Goal: Communication & Community: Share content

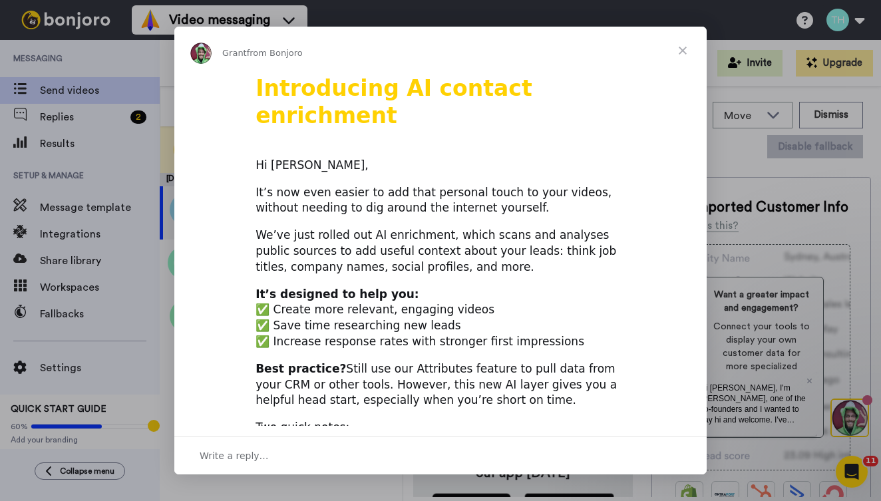
click at [685, 47] on span "Close" at bounding box center [683, 51] width 48 height 48
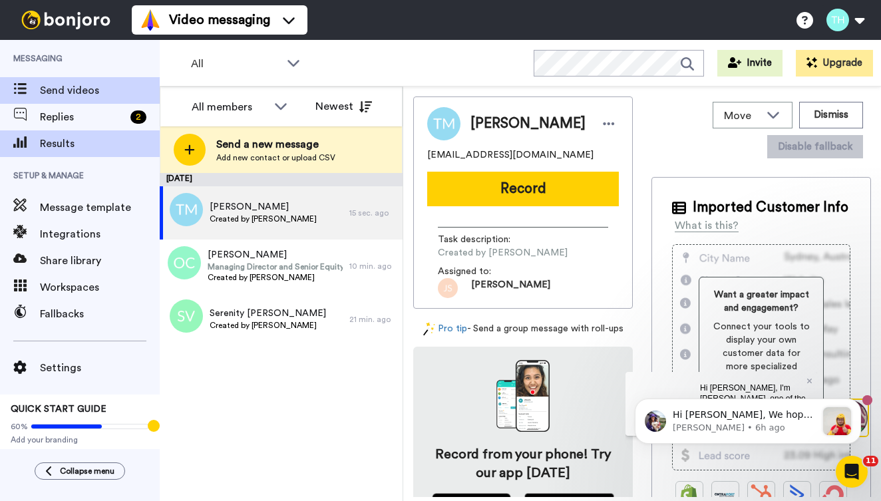
click at [56, 140] on span "Results" at bounding box center [100, 144] width 120 height 16
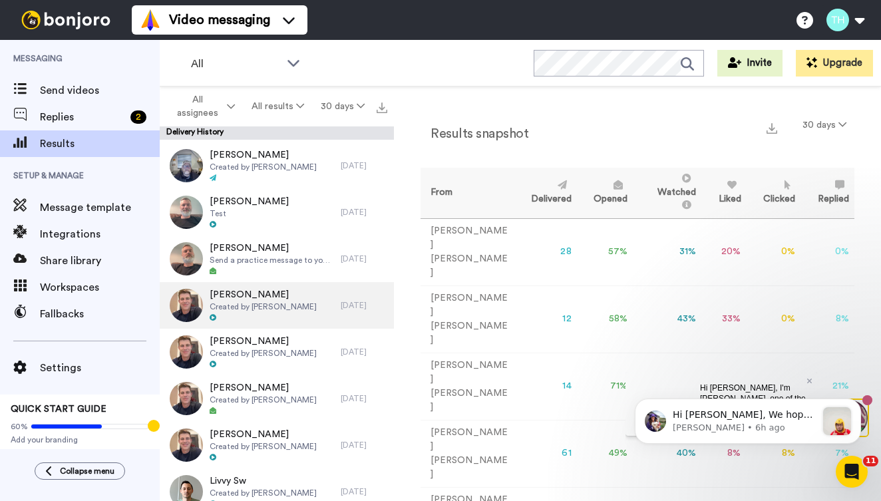
scroll to position [2140, 0]
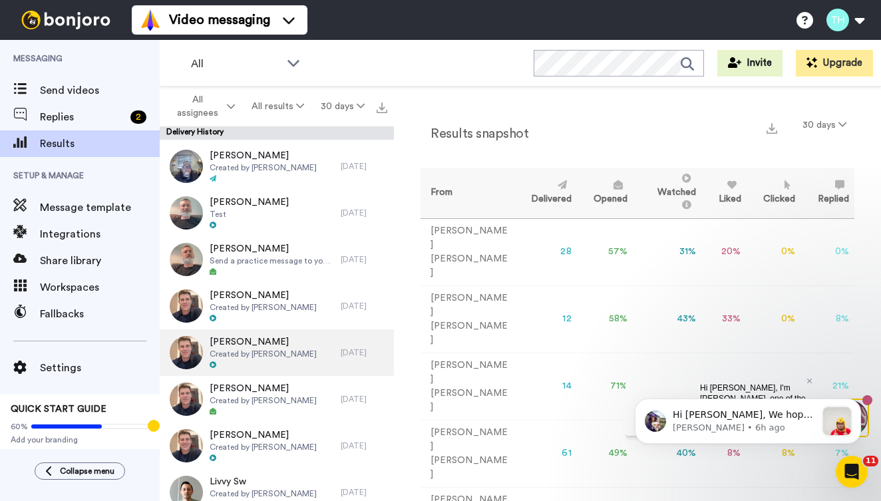
click at [270, 349] on span "Created by Todd Holzworth" at bounding box center [263, 354] width 107 height 11
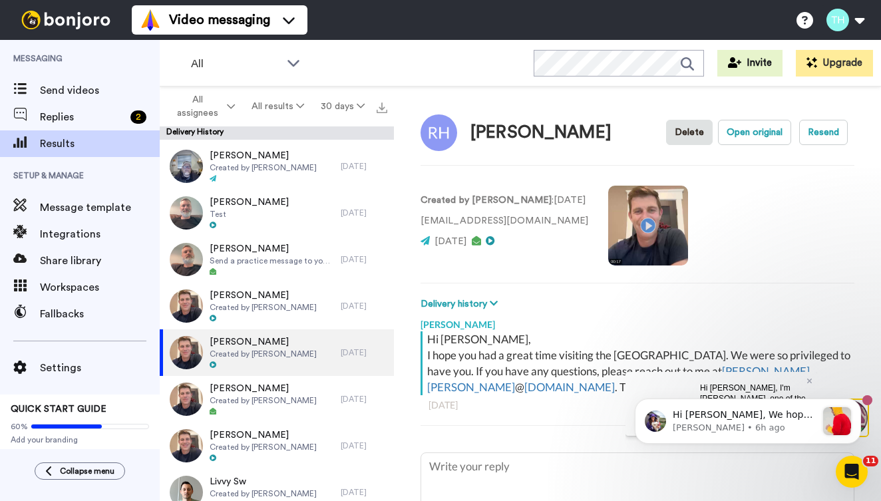
drag, startPoint x: 429, startPoint y: 343, endPoint x: 595, endPoint y: 409, distance: 178.6
click at [595, 409] on div "Hi Rachel, I hope you had a great time visiting the Northview Westfield Campus.…" at bounding box center [638, 386] width 434 height 108
copy div "Hi Rachel, I hope you had a great time visiting the Northview Westfield Campus.…"
type textarea "x"
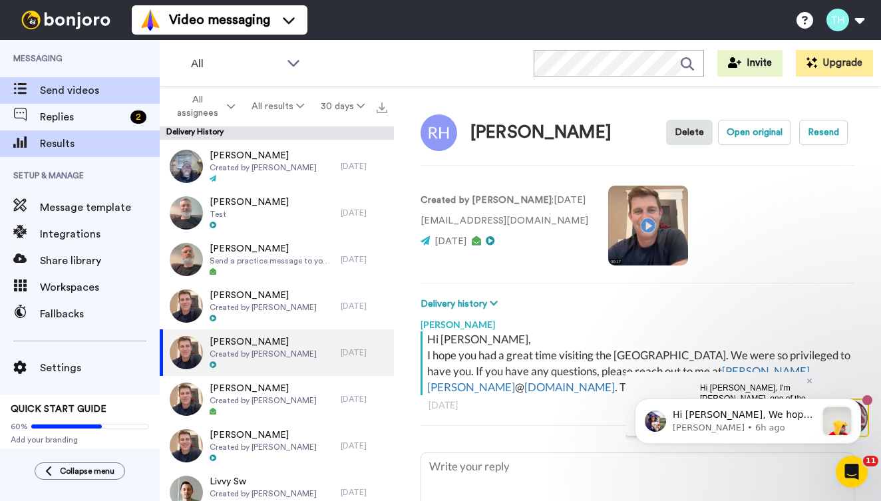
click at [59, 85] on span "Send videos" at bounding box center [100, 91] width 120 height 16
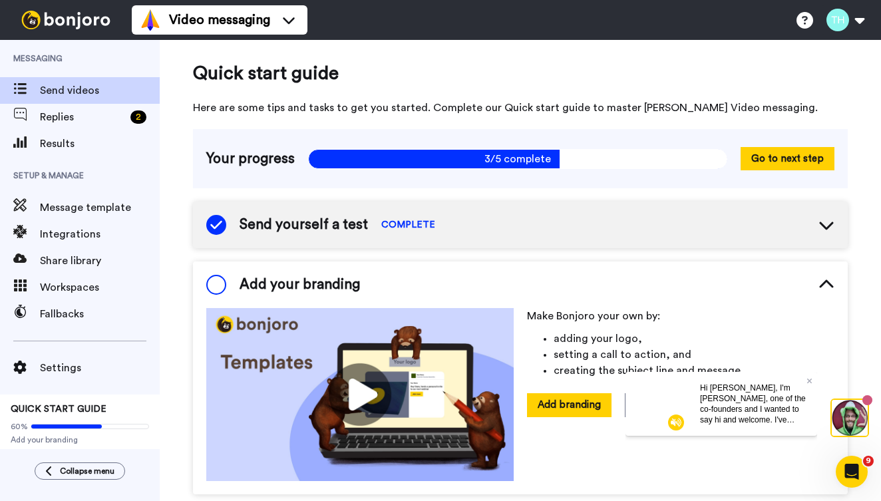
click at [73, 92] on span "Send videos" at bounding box center [100, 91] width 120 height 16
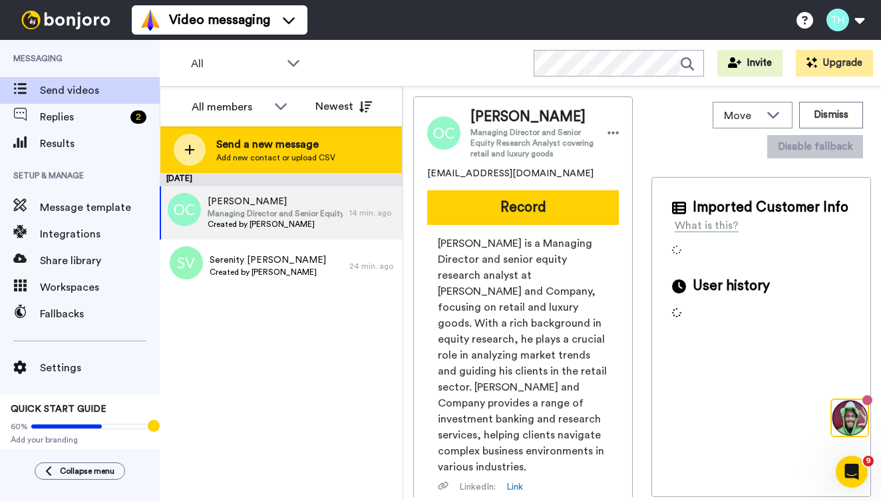
click at [267, 150] on span "Send a new message" at bounding box center [275, 144] width 119 height 16
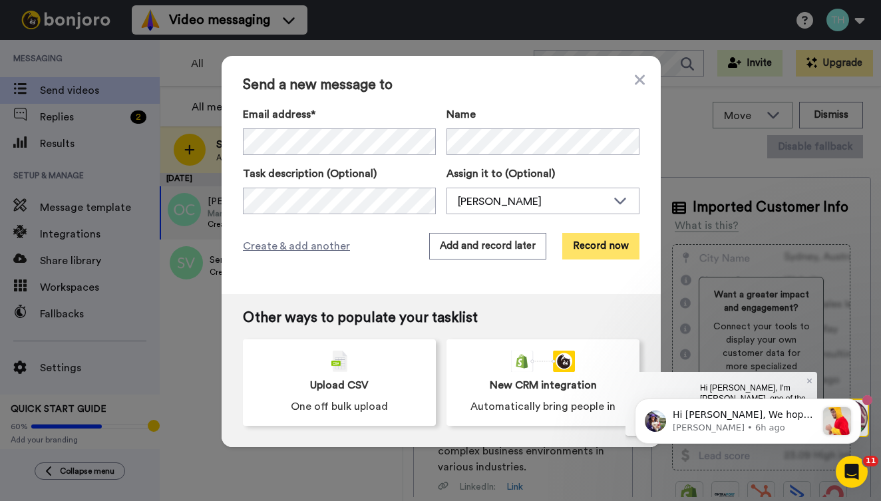
click at [590, 251] on button "Record now" at bounding box center [600, 246] width 77 height 27
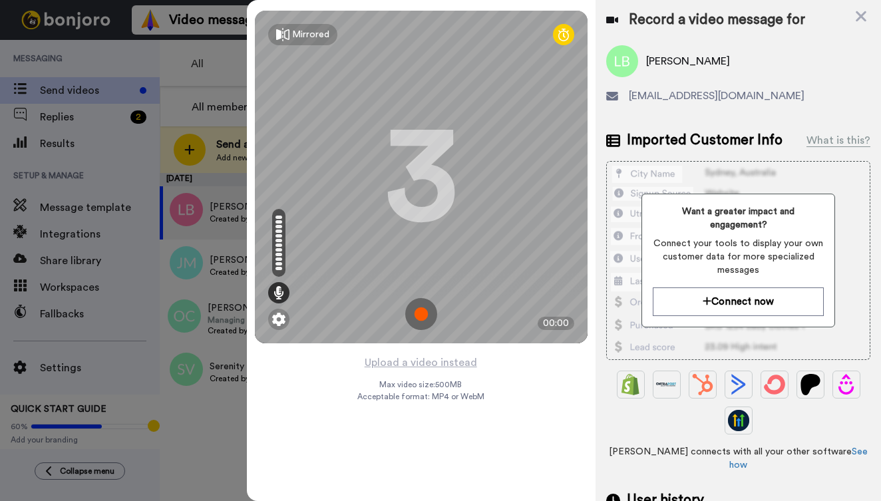
click at [418, 317] on img at bounding box center [421, 314] width 32 height 32
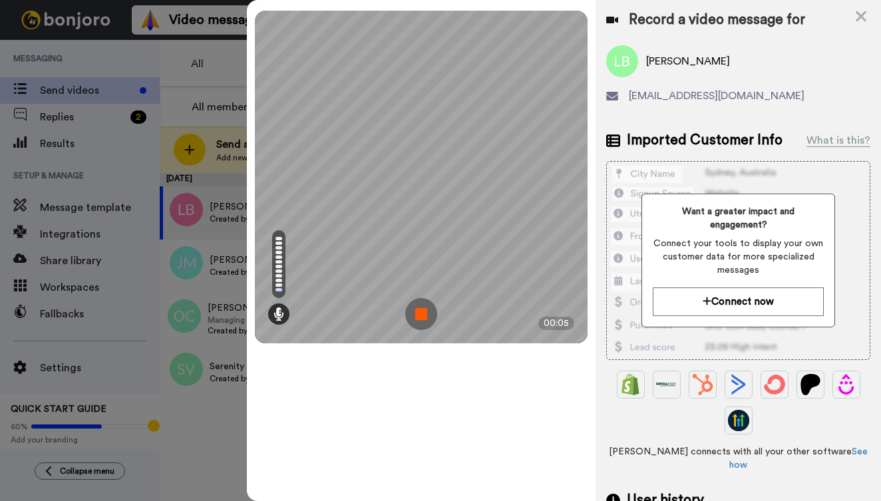
click at [418, 322] on img at bounding box center [421, 314] width 32 height 32
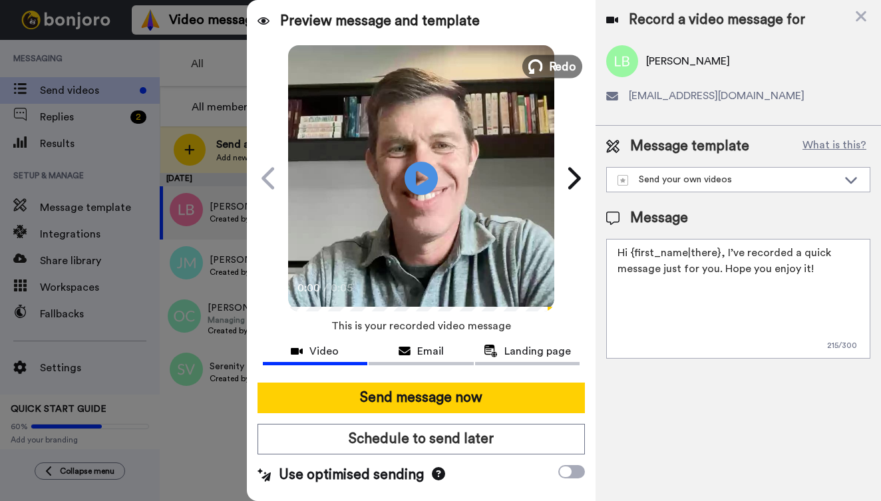
click at [541, 65] on icon at bounding box center [536, 66] width 15 height 15
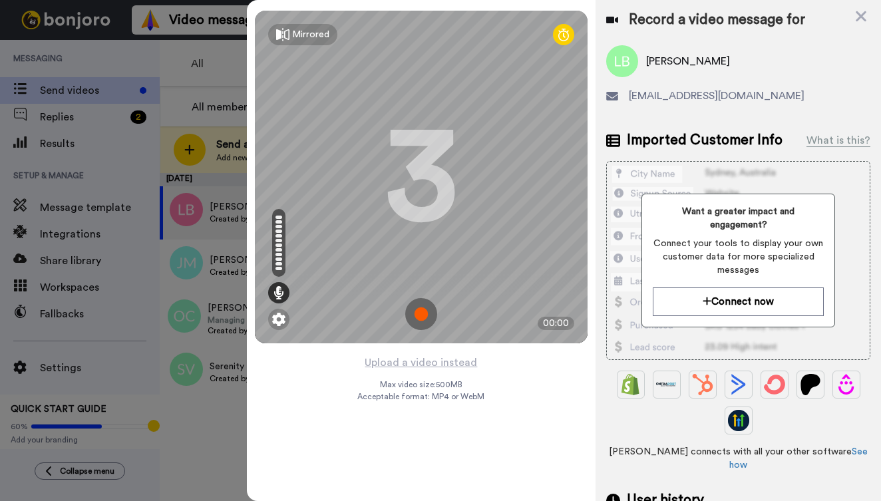
click at [426, 317] on img at bounding box center [421, 314] width 32 height 32
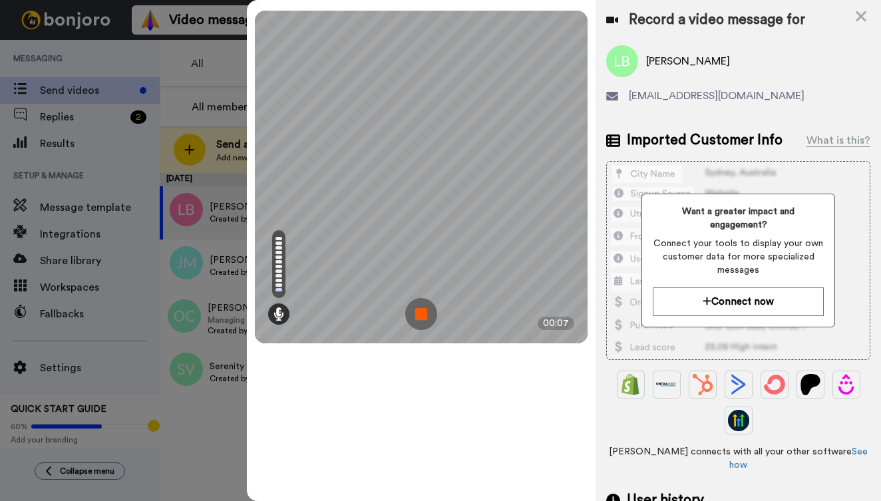
click at [417, 325] on img at bounding box center [421, 314] width 32 height 32
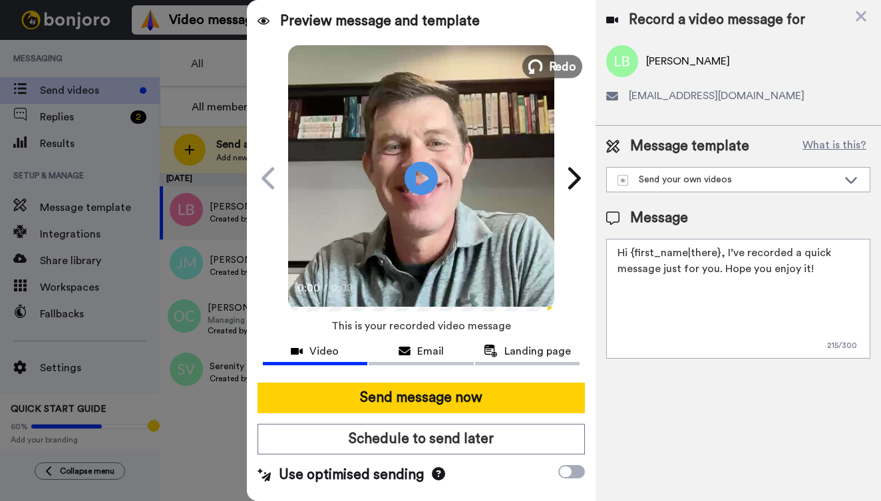
click at [553, 64] on span "Redo" at bounding box center [563, 65] width 28 height 17
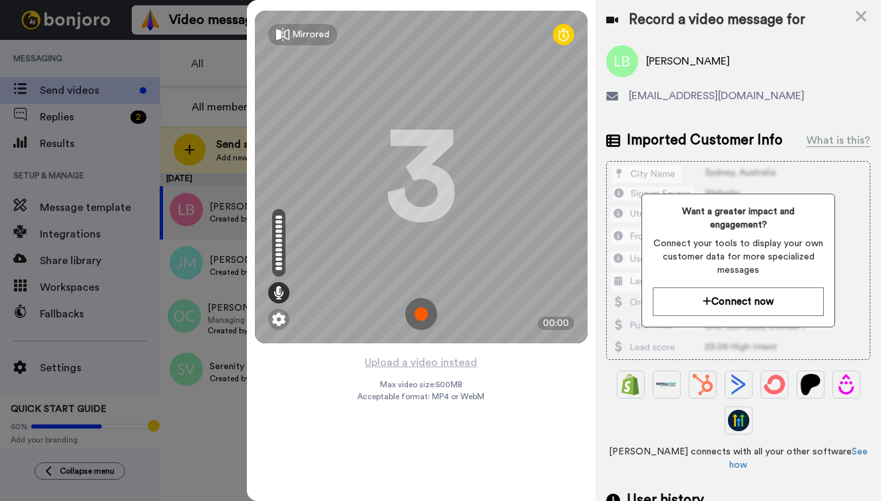
click at [425, 318] on img at bounding box center [421, 314] width 32 height 32
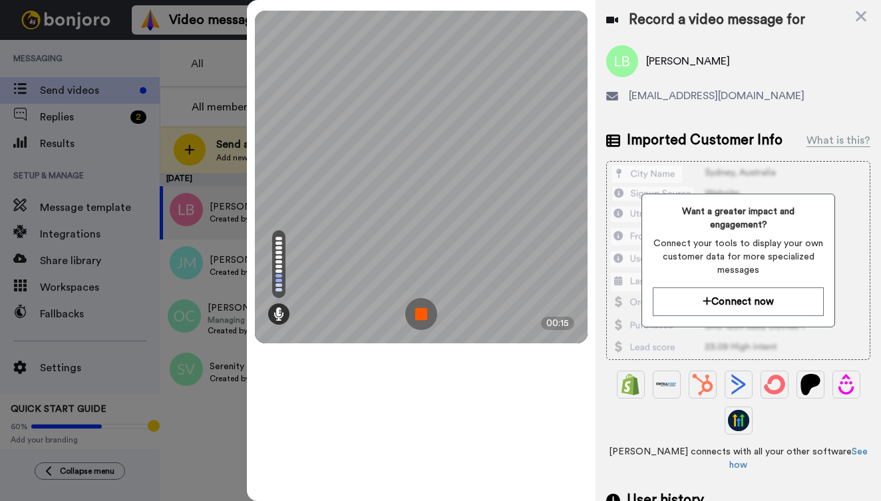
click at [417, 312] on img at bounding box center [421, 314] width 32 height 32
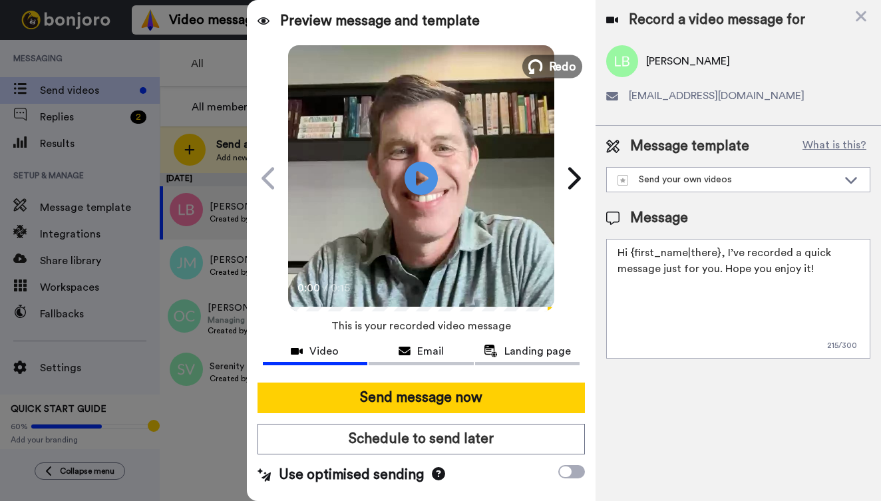
click at [561, 67] on span "Redo" at bounding box center [563, 65] width 28 height 17
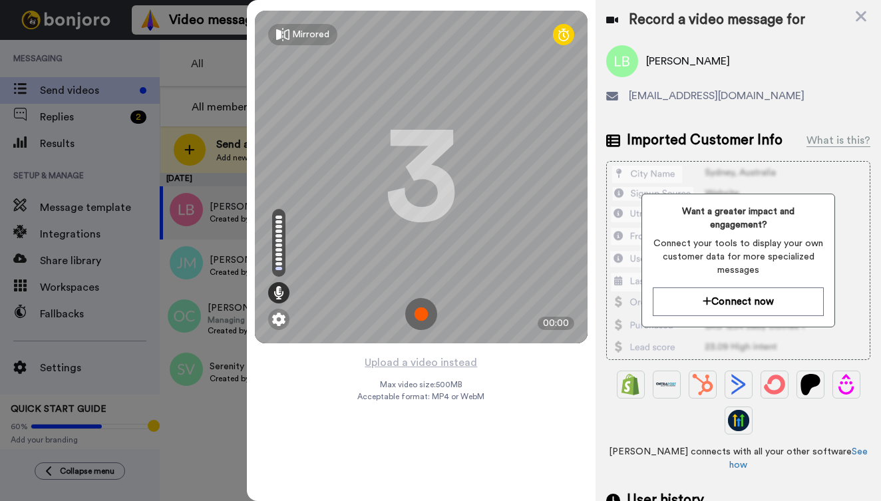
click at [424, 316] on img at bounding box center [421, 314] width 32 height 32
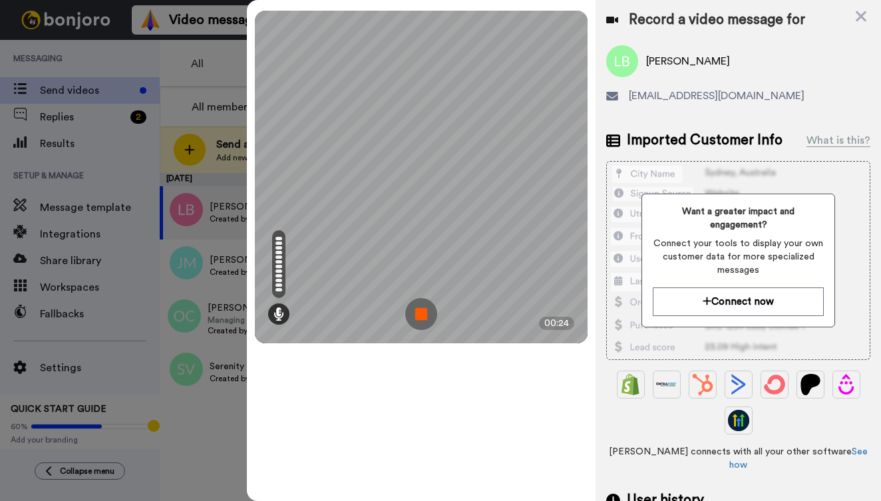
click at [429, 312] on img at bounding box center [421, 314] width 32 height 32
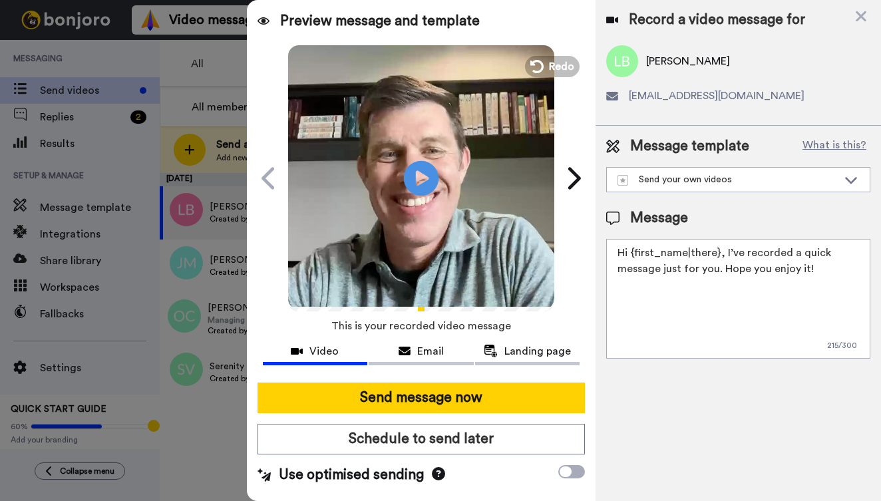
click at [417, 186] on icon at bounding box center [421, 177] width 35 height 35
drag, startPoint x: 818, startPoint y: 275, endPoint x: 611, endPoint y: 255, distance: 208.0
click at [611, 255] on textarea "Hi {first_name|there}, I’ve recorded a quick message just for you. Hope you enj…" at bounding box center [738, 299] width 264 height 120
paste textarea "Lisa, I hope you had a great time visiting the Northview Westfield Campus. We w…"
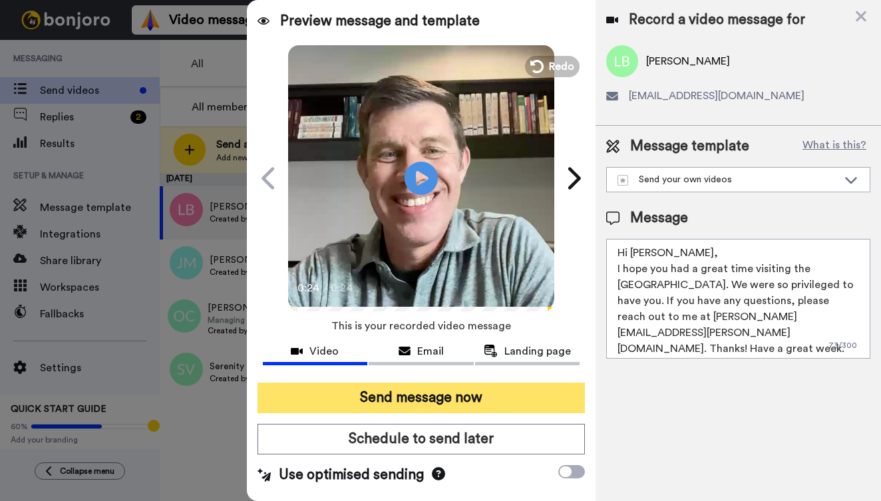
type textarea "Hi [PERSON_NAME], I hope you had a great time visiting the [GEOGRAPHIC_DATA]. W…"
click at [481, 397] on button "Send message now" at bounding box center [422, 398] width 328 height 31
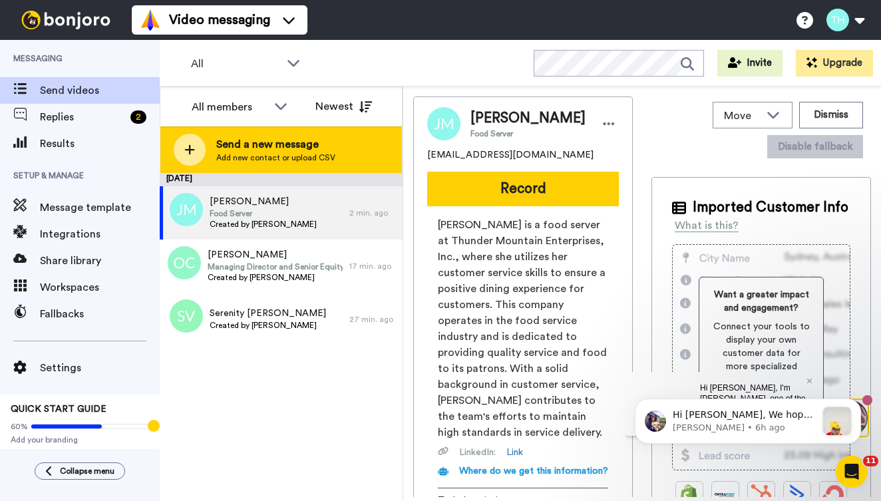
click at [242, 142] on span "Send a new message" at bounding box center [275, 144] width 119 height 16
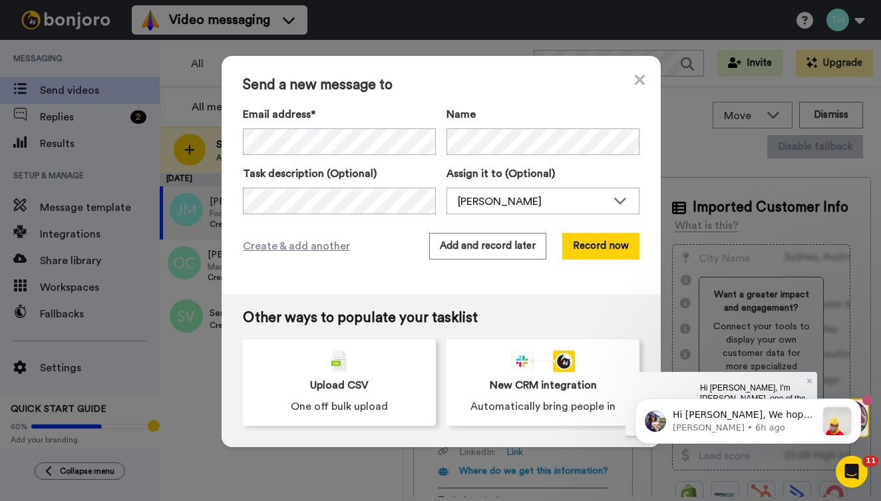
click at [367, 238] on div "Create & add another Add and record later Record now" at bounding box center [441, 246] width 397 height 27
click at [608, 251] on button "Record now" at bounding box center [600, 246] width 77 height 27
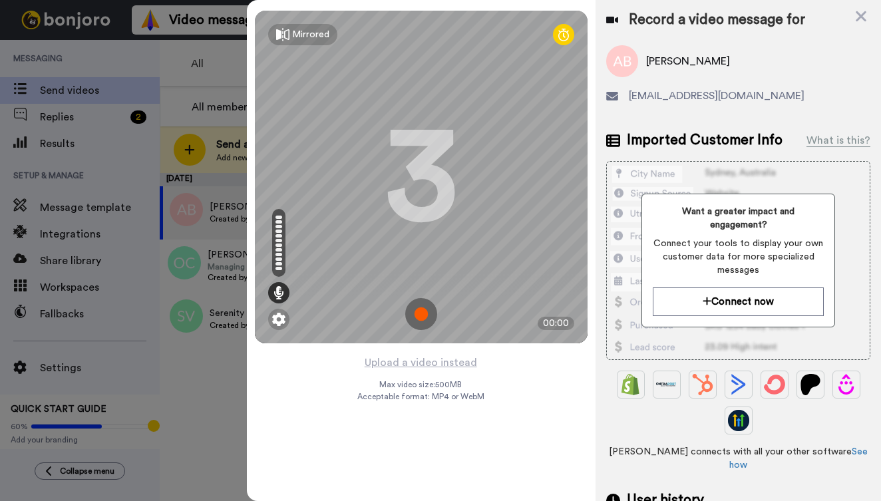
click at [425, 316] on img at bounding box center [421, 314] width 32 height 32
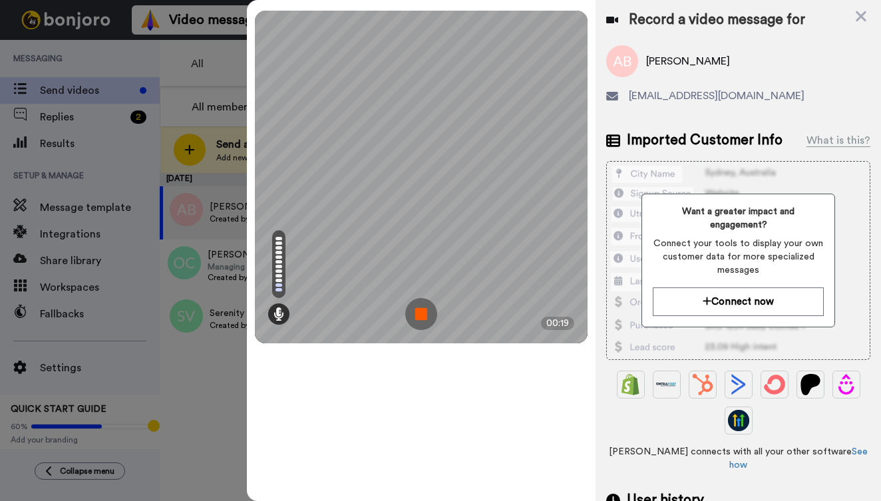
click at [425, 317] on img at bounding box center [421, 314] width 32 height 32
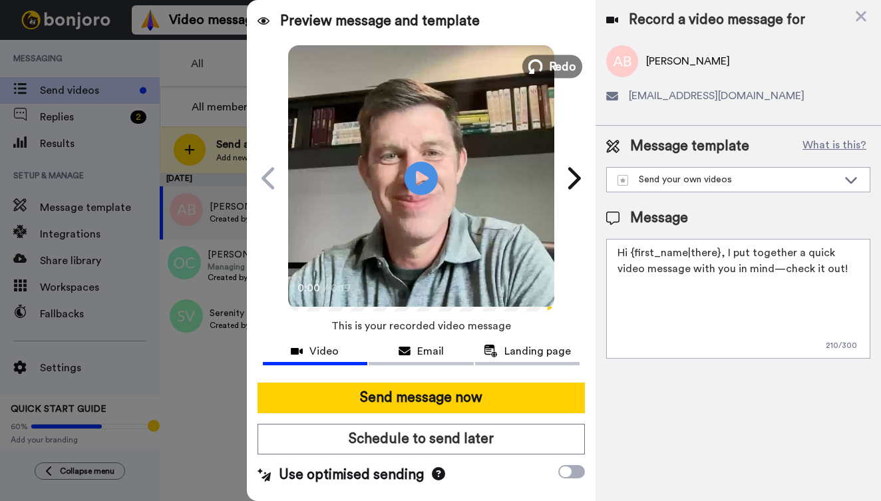
click at [552, 67] on span "Redo" at bounding box center [563, 65] width 28 height 17
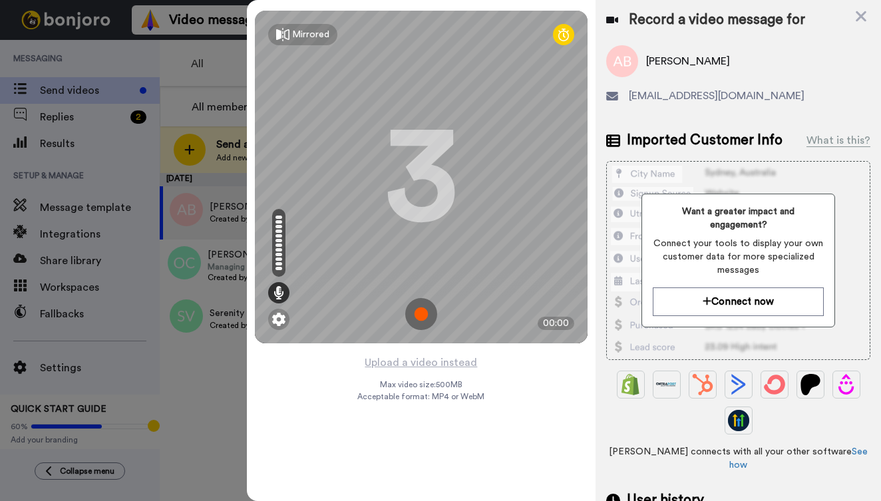
click at [426, 311] on img at bounding box center [421, 314] width 32 height 32
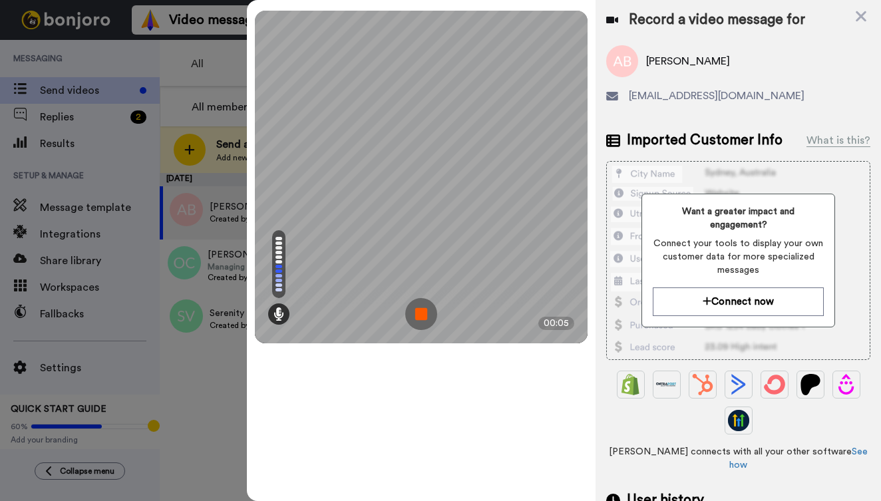
click at [431, 319] on img at bounding box center [421, 314] width 32 height 32
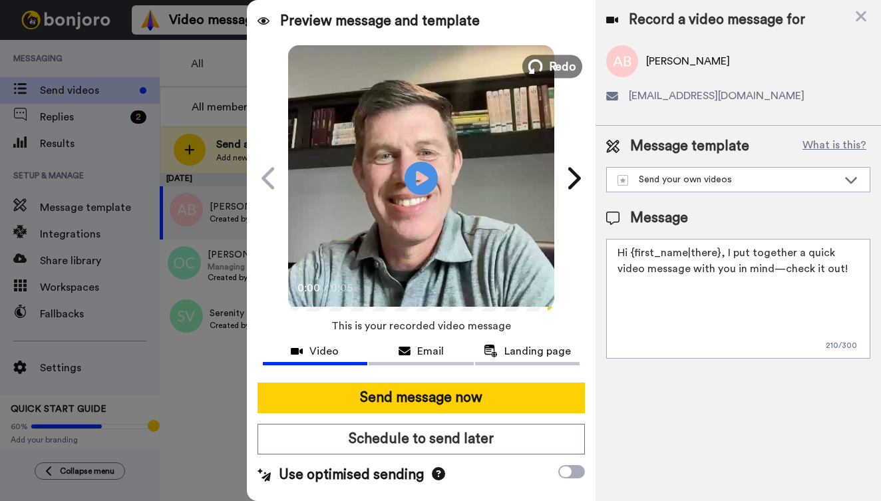
click at [561, 61] on span "Redo" at bounding box center [563, 65] width 28 height 17
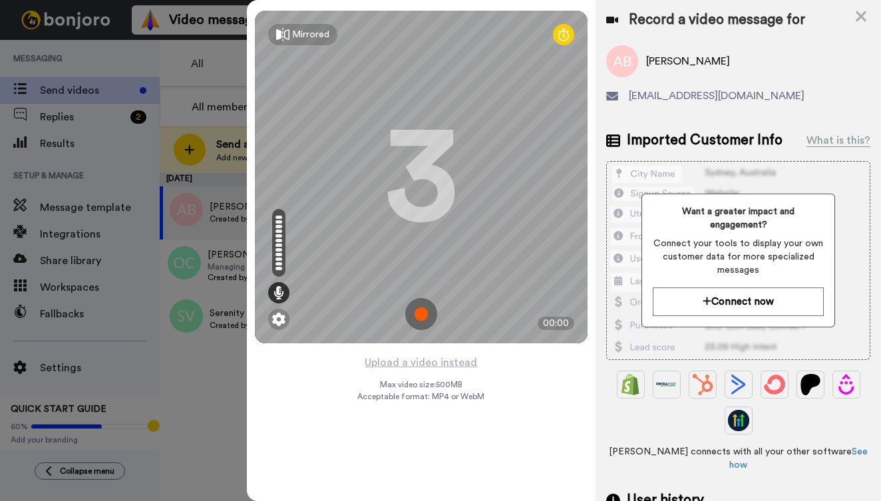
click at [429, 311] on img at bounding box center [421, 314] width 32 height 32
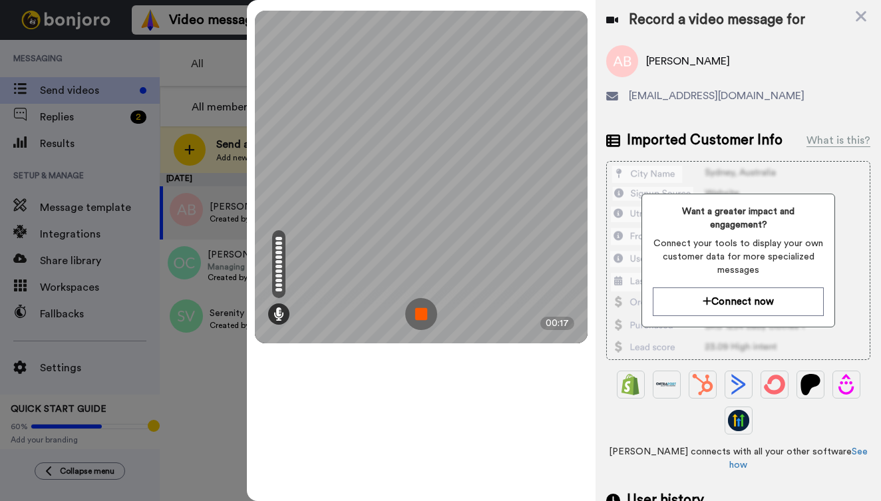
click at [422, 311] on img at bounding box center [421, 314] width 32 height 32
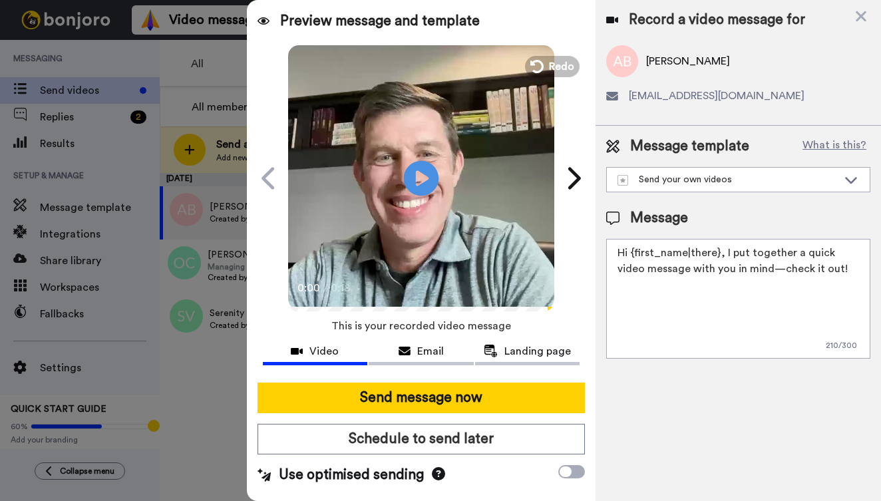
click at [423, 172] on icon at bounding box center [421, 177] width 35 height 35
drag, startPoint x: 831, startPoint y: 270, endPoint x: 600, endPoint y: 249, distance: 232.6
click at [600, 249] on div "Message template What is this? Send your own videos Binford Check out the NV Ap…" at bounding box center [739, 248] width 286 height 244
paste textarea "Lisa, I hope you had a great time visiting the Northview Westfield Campus. We w…"
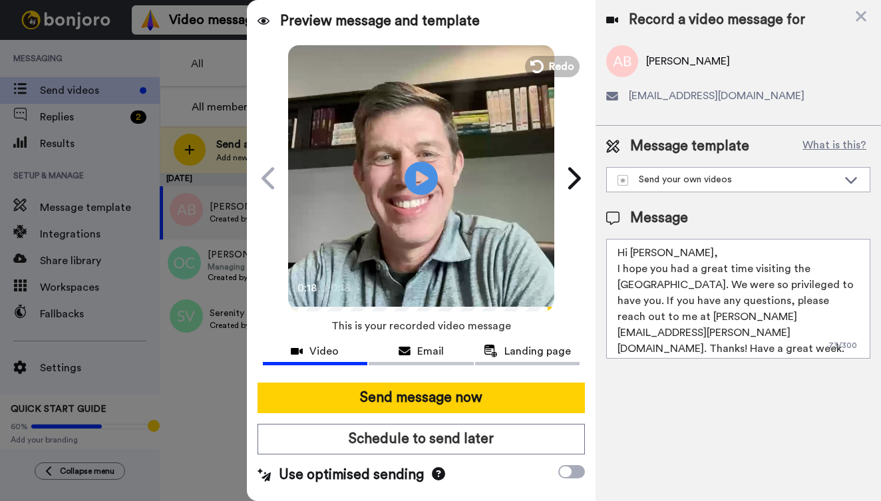
click at [648, 255] on textarea "Hi Lisa, I hope you had a great time visiting the Northview Westfield Campus. W…" at bounding box center [738, 299] width 264 height 120
click at [637, 254] on textarea "Hi Ariel, I hope you had a great time visiting the Northview Westfield Campus. …" at bounding box center [738, 299] width 264 height 120
click at [690, 392] on div "Record a video message for Ariel Beck airealhacker@gmail.com Message template W…" at bounding box center [739, 250] width 286 height 501
click at [649, 256] on textarea "Hi Airiel, I hope you had a great time visiting the Northview Westfield Campus.…" at bounding box center [738, 299] width 264 height 120
click at [735, 302] on textarea "Hi Aireal, I hope you had a great time visiting the Northview Westfield Campus.…" at bounding box center [738, 299] width 264 height 120
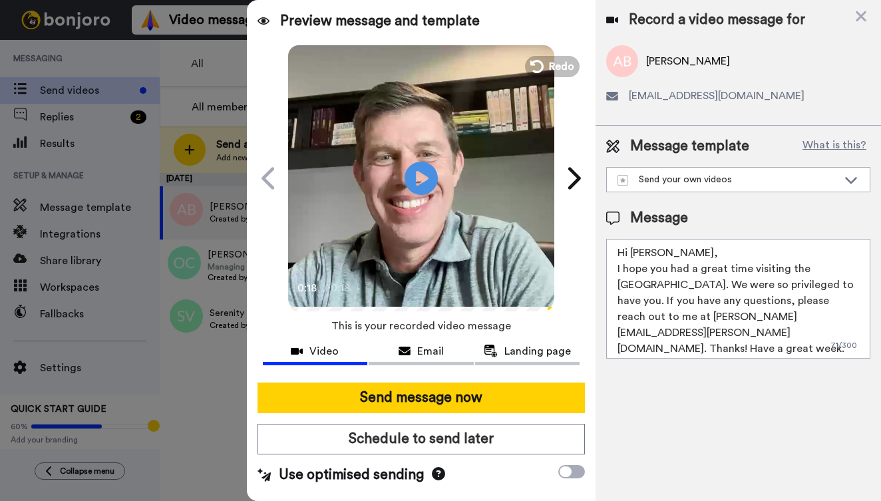
click at [780, 336] on textarea "Hi Aireal, I hope you had a great time visiting the Northview Westfield Campus.…" at bounding box center [738, 299] width 264 height 120
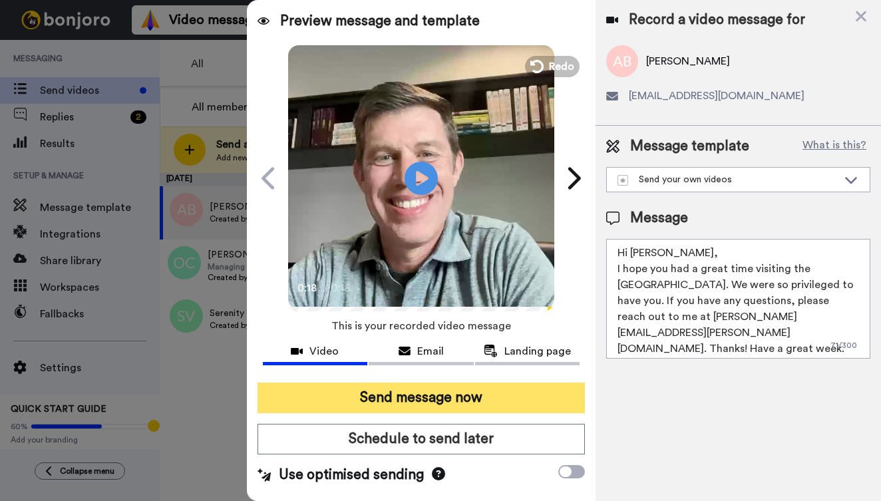
type textarea "Hi Aireal, I hope you had a great time visiting the Northview Westfield Campus.…"
click at [421, 399] on button "Send message now" at bounding box center [422, 398] width 328 height 31
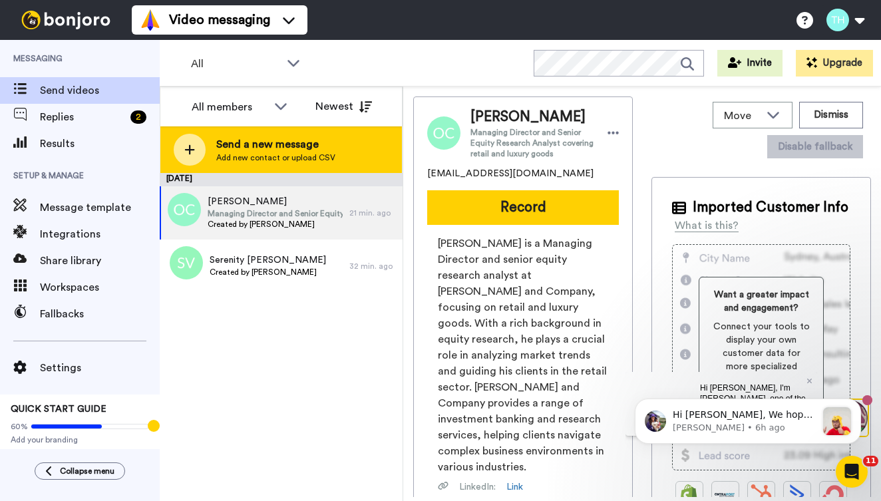
click at [242, 144] on span "Send a new message" at bounding box center [275, 144] width 119 height 16
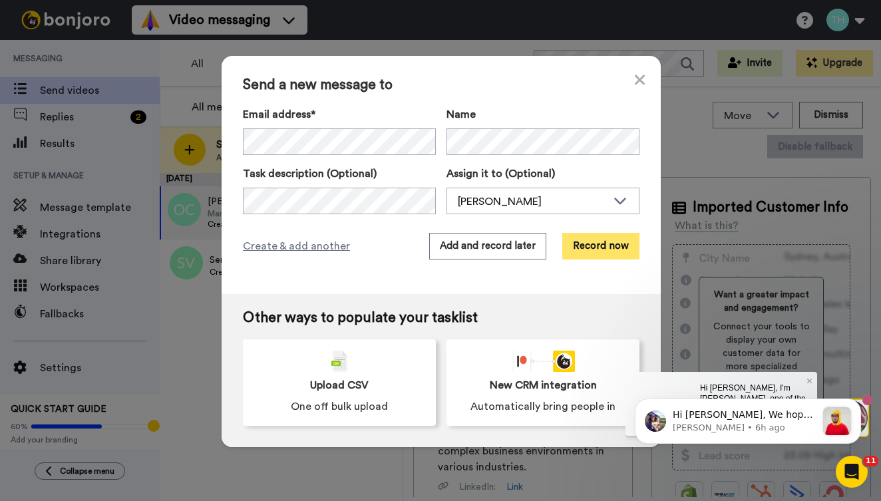
click at [596, 249] on button "Record now" at bounding box center [600, 246] width 77 height 27
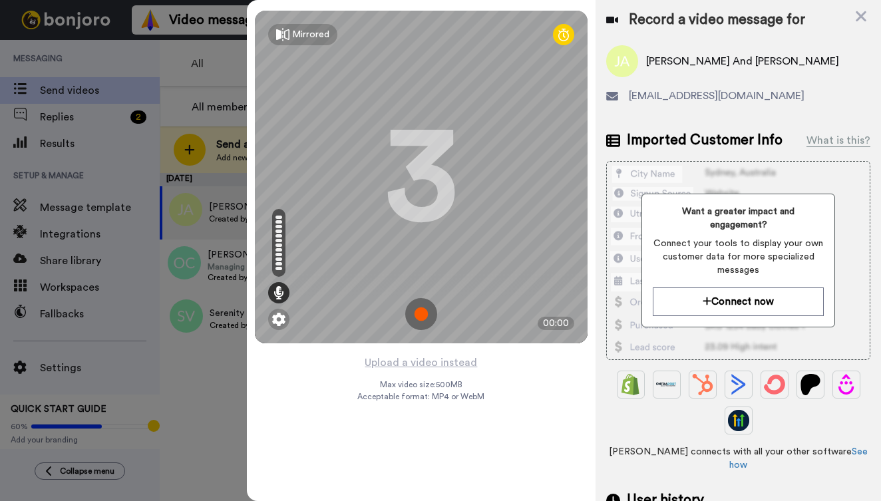
click at [421, 312] on img at bounding box center [421, 314] width 32 height 32
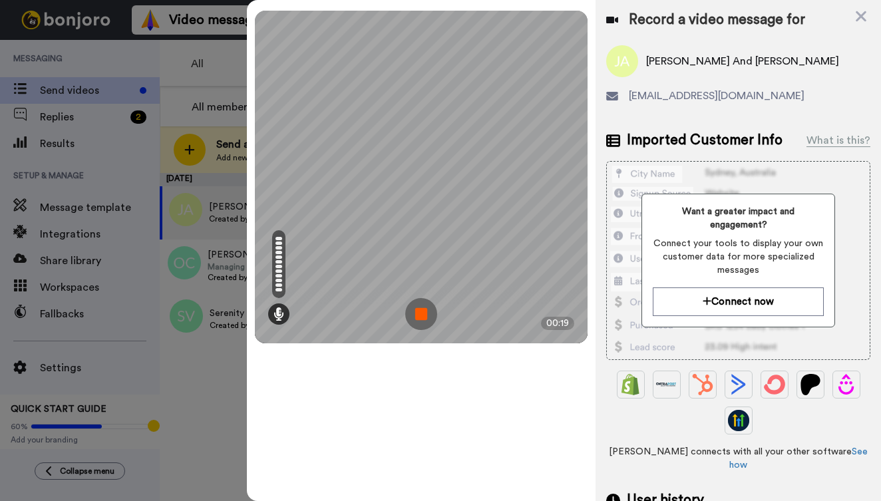
click at [421, 317] on img at bounding box center [421, 314] width 32 height 32
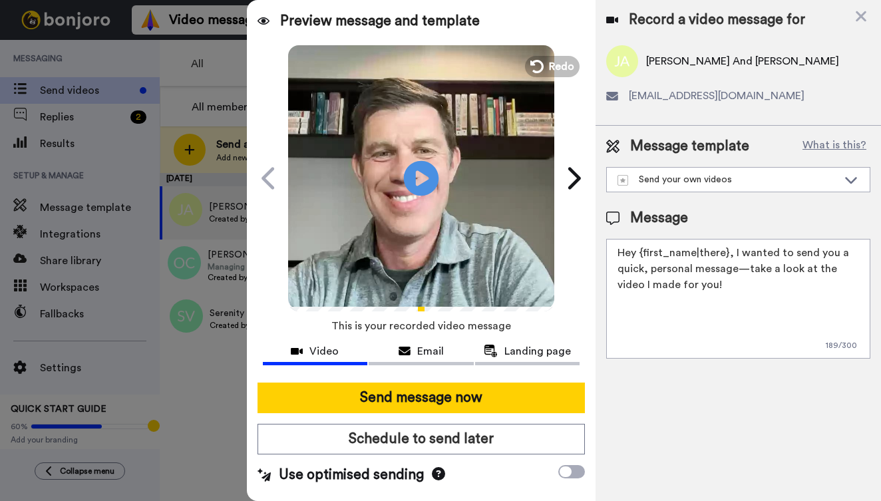
click at [423, 175] on icon "Play/Pause" at bounding box center [421, 177] width 35 height 63
drag, startPoint x: 697, startPoint y: 294, endPoint x: 616, endPoint y: 246, distance: 94.1
click at [616, 246] on textarea "Hey {first_name|there}, I wanted to send you a quick, personal message—take a l…" at bounding box center [738, 299] width 264 height 120
click at [704, 314] on textarea "Hey {first_name|there}, I wanted to send you a quick, personal message—take a l…" at bounding box center [738, 299] width 264 height 120
drag, startPoint x: 699, startPoint y: 286, endPoint x: 615, endPoint y: 247, distance: 92.3
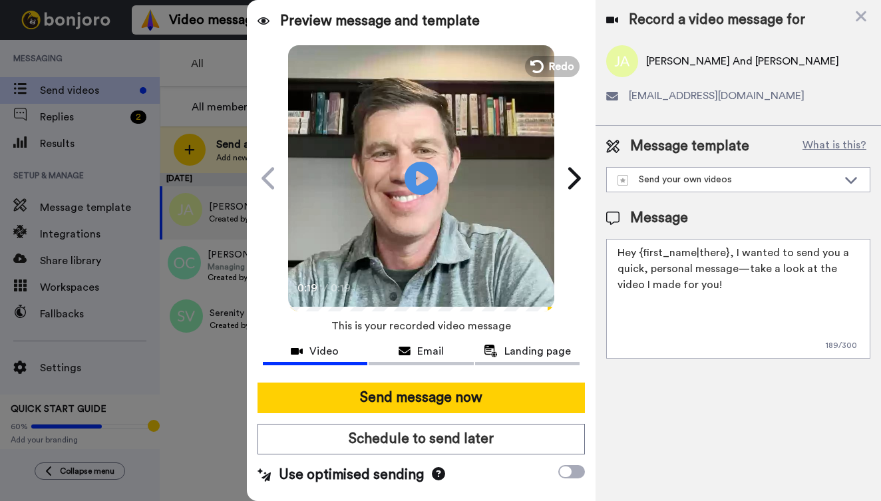
click at [615, 247] on textarea "Hey {first_name|there}, I wanted to send you a quick, personal message—take a l…" at bounding box center [738, 299] width 264 height 120
paste textarea "i Lisa, I hope you had a great time visiting the Northview Westfield Campus. We…"
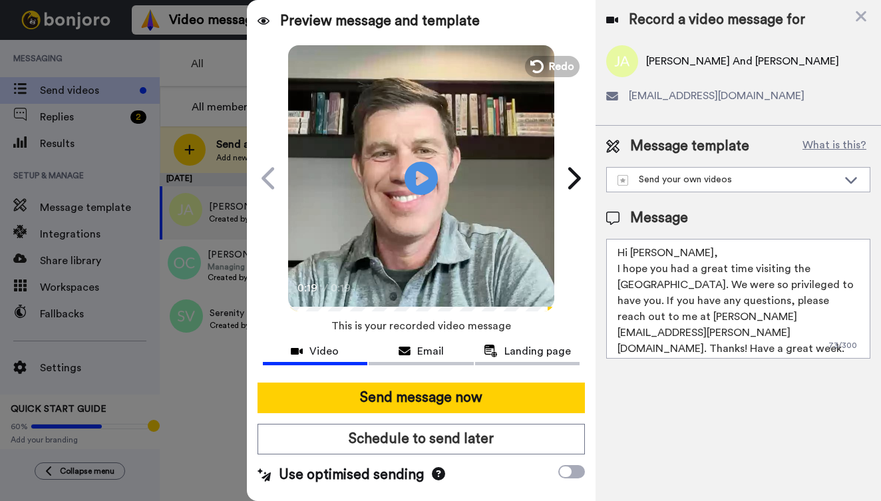
click at [647, 257] on textarea "Hi [PERSON_NAME], I hope you had a great time visiting the [GEOGRAPHIC_DATA]. W…" at bounding box center [738, 299] width 264 height 120
click at [772, 333] on textarea "Hi Jake and Amanda, I hope you had a great time visiting the Northview Westfiel…" at bounding box center [738, 299] width 264 height 120
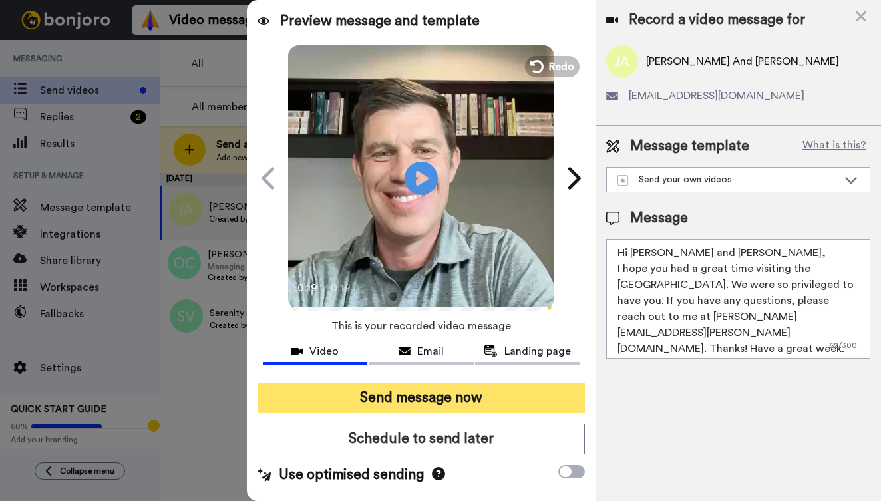
type textarea "Hi Jake and Amanda, I hope you had a great time visiting the Northview Westfiel…"
click at [447, 393] on button "Send message now" at bounding box center [422, 398] width 328 height 31
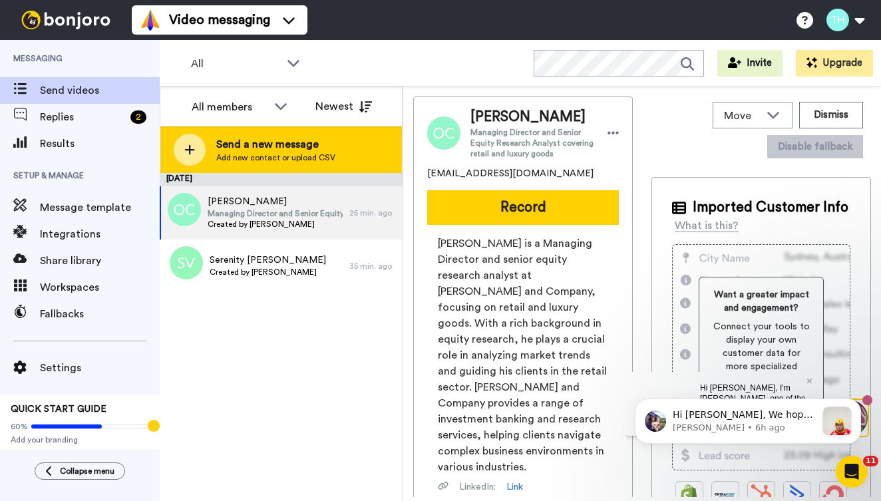
click at [291, 147] on span "Send a new message" at bounding box center [275, 144] width 119 height 16
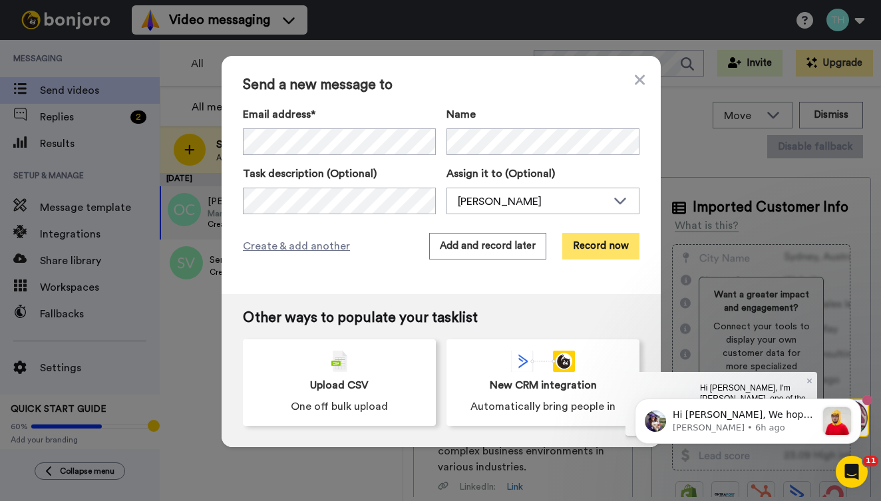
click at [606, 245] on button "Record now" at bounding box center [600, 246] width 77 height 27
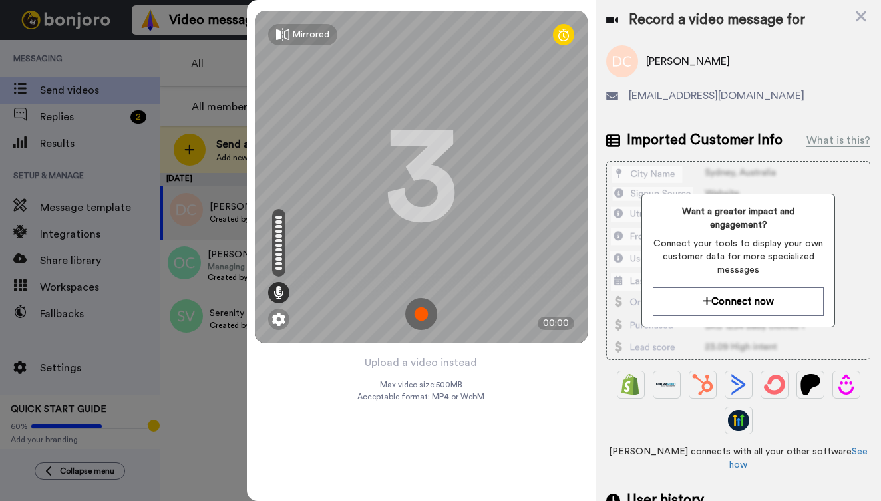
click at [425, 314] on img at bounding box center [421, 314] width 32 height 32
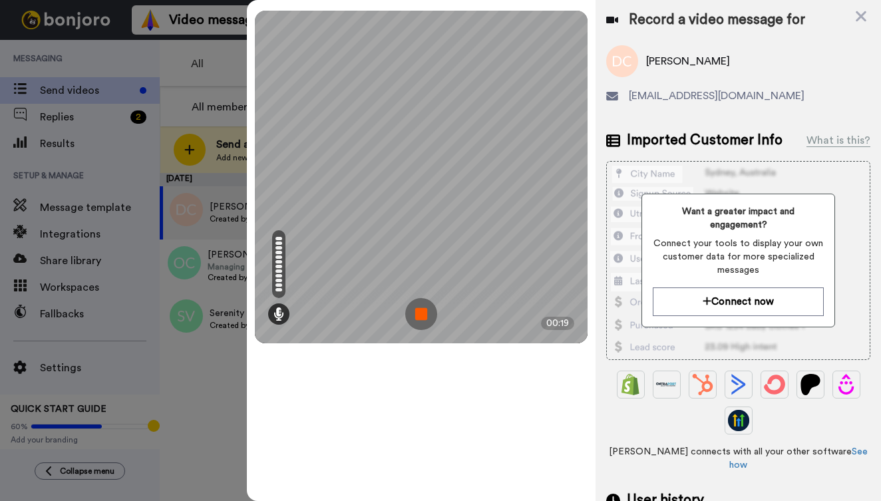
click at [421, 308] on img at bounding box center [421, 314] width 32 height 32
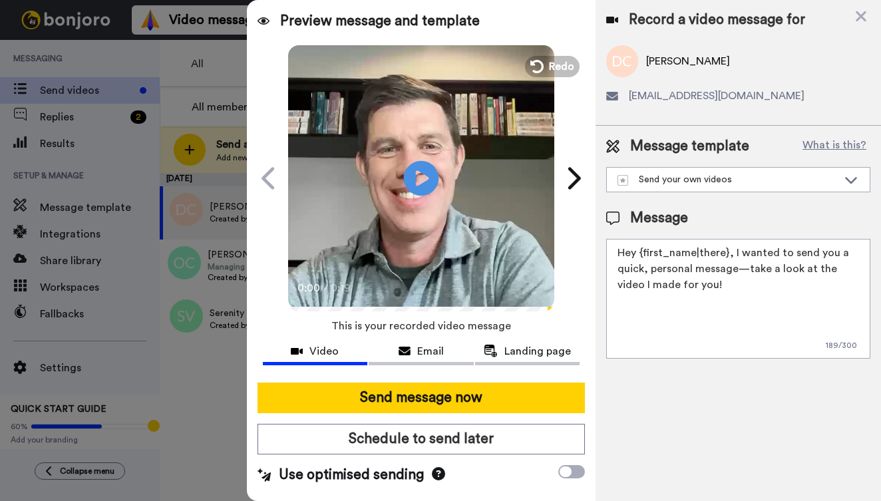
click at [418, 171] on icon "Play/Pause" at bounding box center [421, 177] width 35 height 63
drag, startPoint x: 698, startPoint y: 288, endPoint x: 611, endPoint y: 239, distance: 99.2
click at [611, 239] on textarea "Hey {first_name|there}, I wanted to send you a quick, personal message—take a l…" at bounding box center [738, 299] width 264 height 120
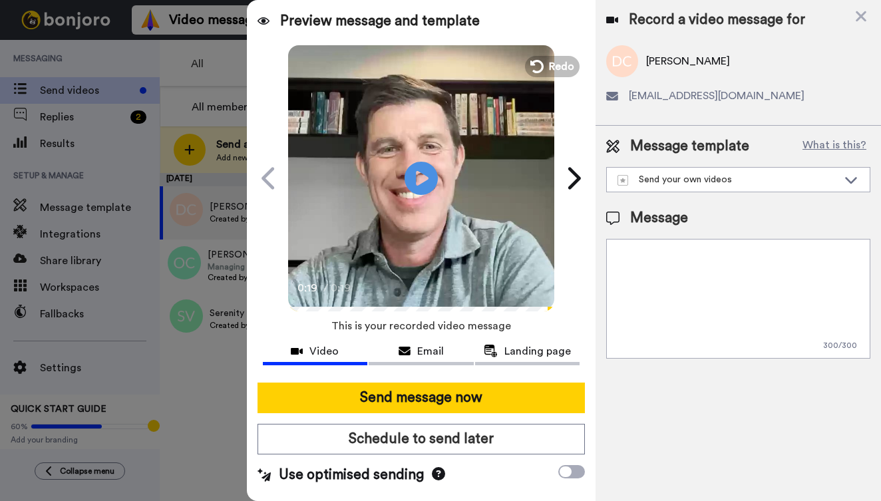
paste textarea "Hi [PERSON_NAME], I hope you had a great time visiting the [GEOGRAPHIC_DATA]. W…"
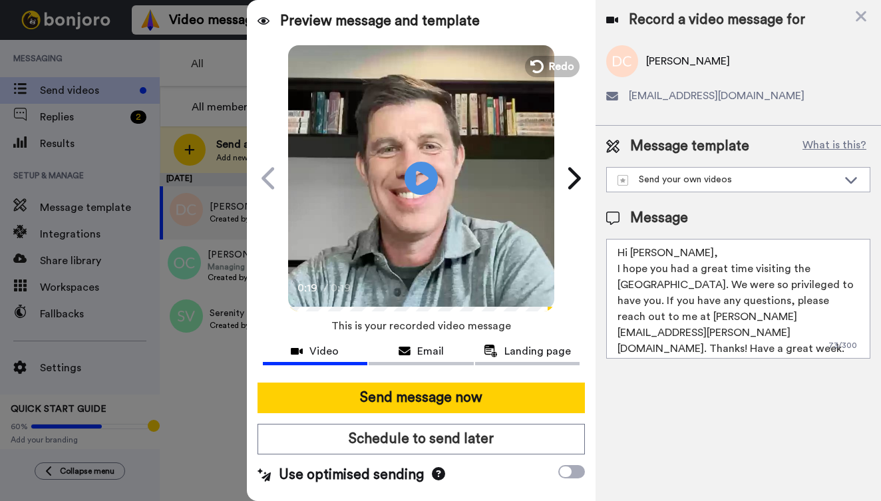
click at [648, 254] on textarea "Hi Lisa, I hope you had a great time visiting the Northview Westfield Campus. W…" at bounding box center [738, 299] width 264 height 120
click at [653, 251] on textarea "Hi Dirkas and family, I hope you had a great time visiting the Northview Westfi…" at bounding box center [738, 299] width 264 height 120
type textarea "Hi Dirkus and family, I hope you had a great time visiting the Northview Westfi…"
click at [414, 176] on icon at bounding box center [421, 177] width 35 height 35
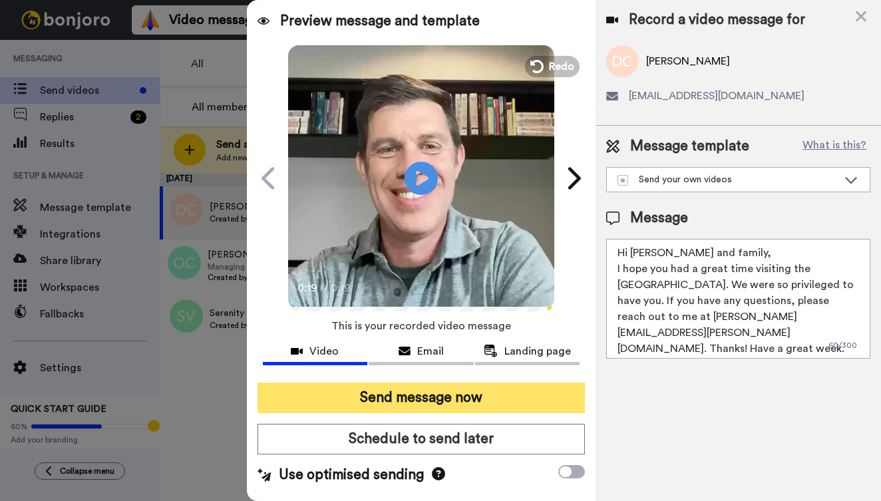
click at [400, 398] on button "Send message now" at bounding box center [422, 398] width 328 height 31
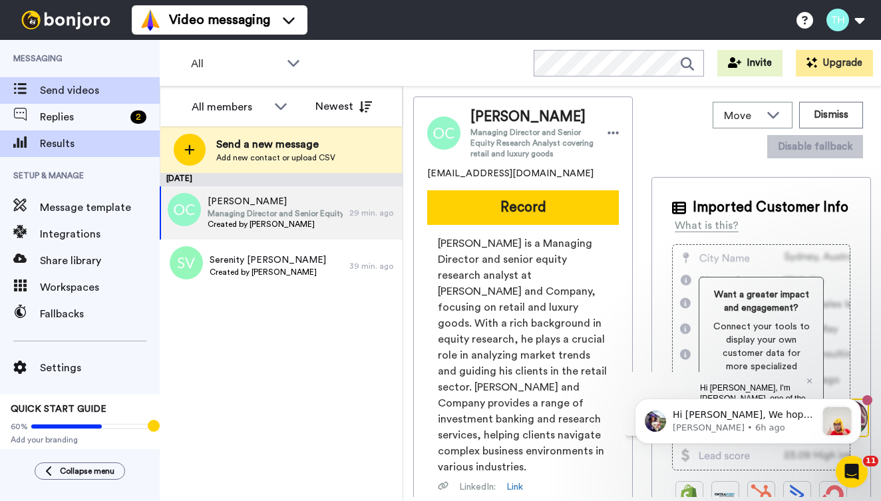
click at [54, 144] on span "Results" at bounding box center [100, 144] width 120 height 16
